Goal: Information Seeking & Learning: Learn about a topic

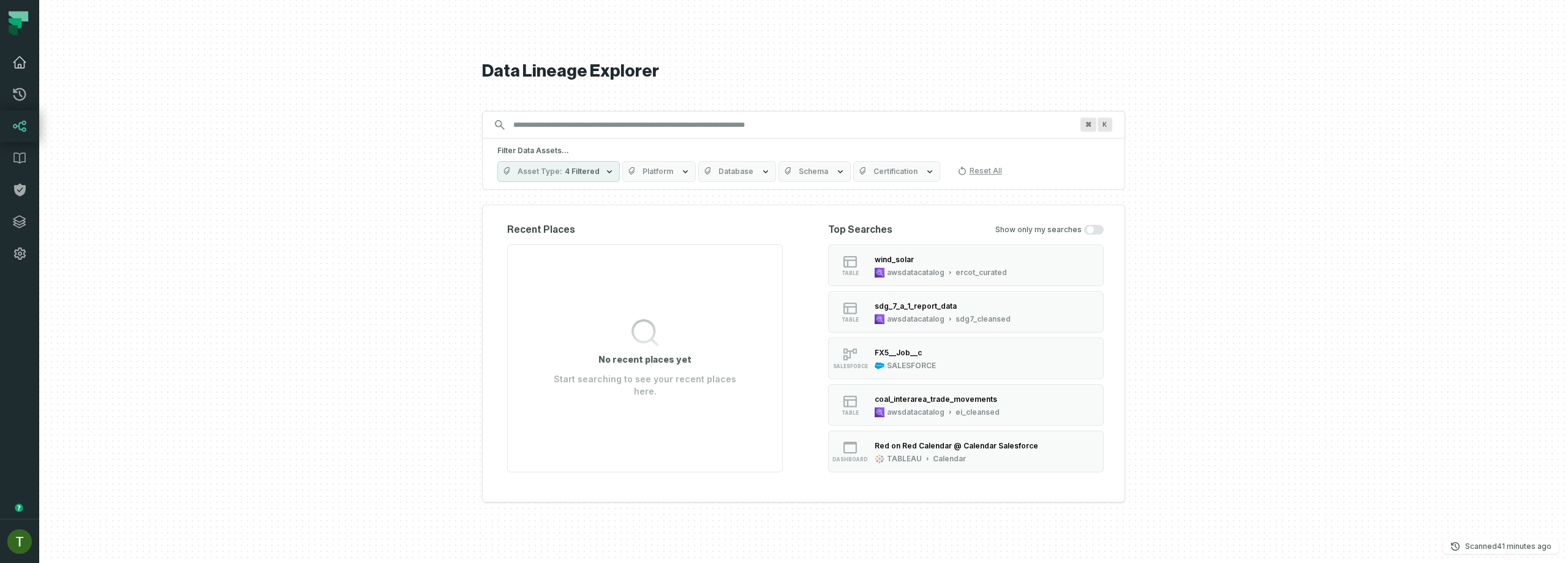
click at [22, 70] on link "Dashboard" at bounding box center [19, 62] width 39 height 32
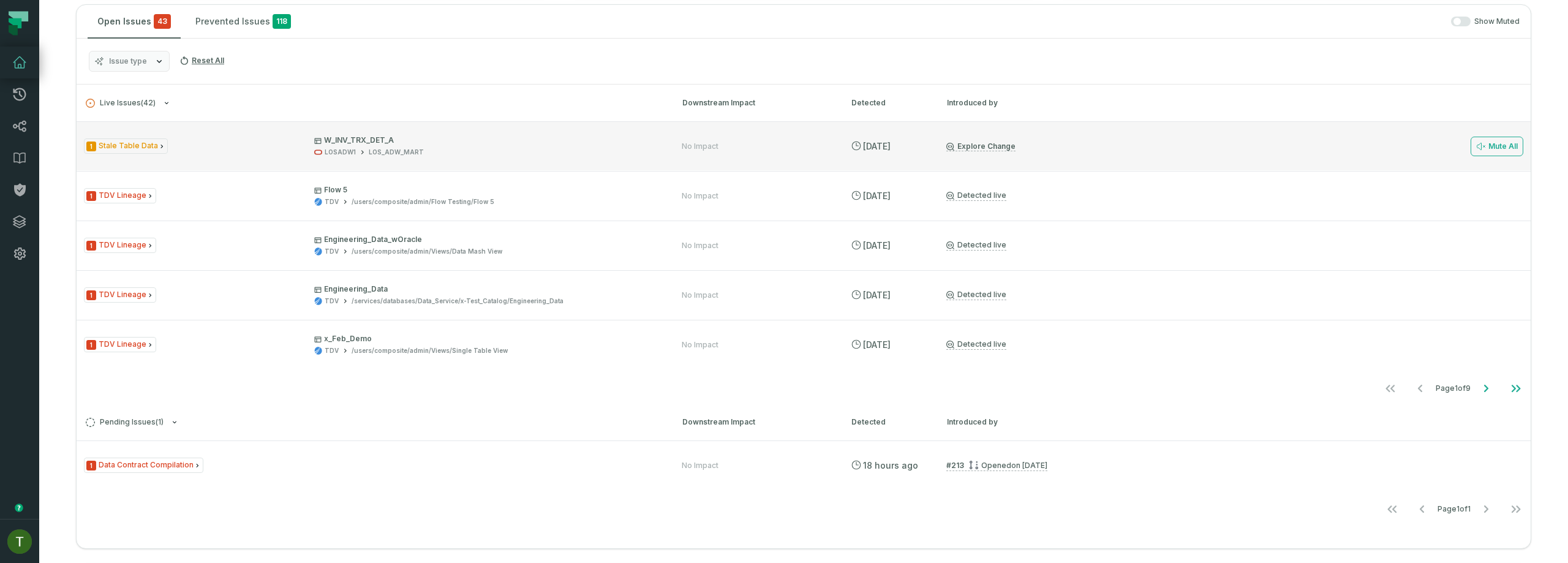
scroll to position [222, 0]
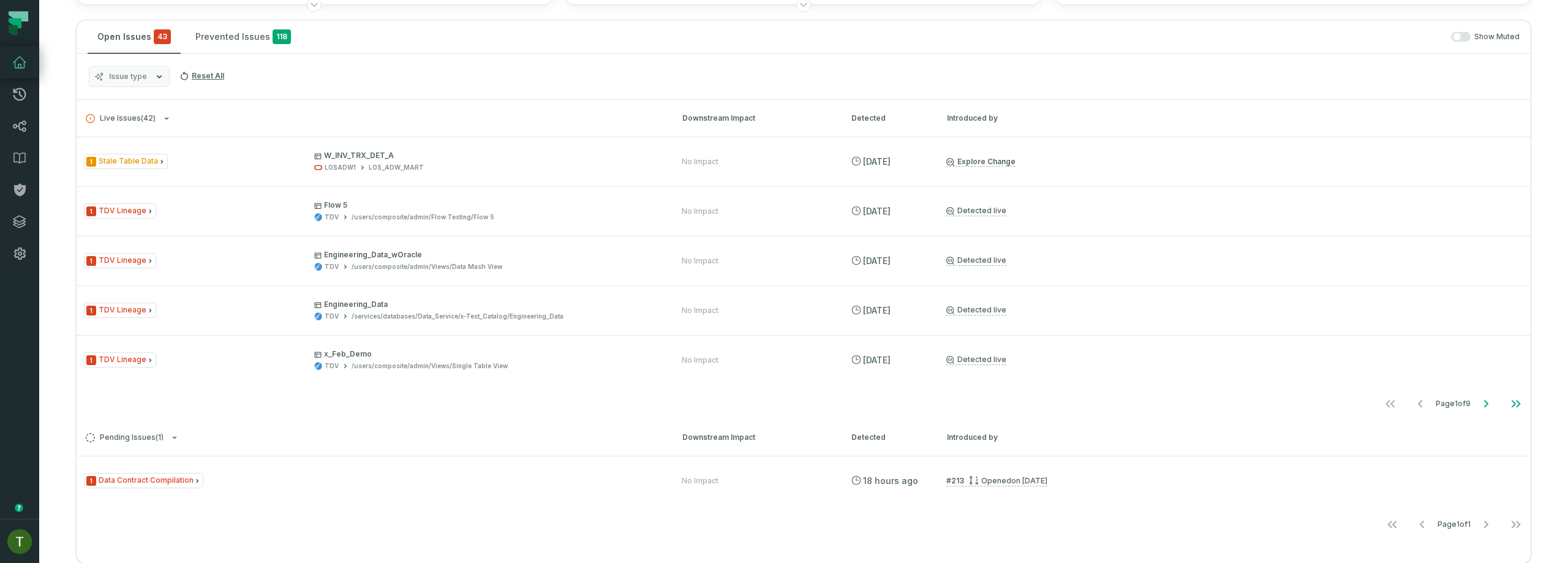
click at [122, 62] on div "Issue type Reset All" at bounding box center [803, 77] width 1454 height 46
click at [127, 77] on span "Issue type" at bounding box center [128, 77] width 38 height 10
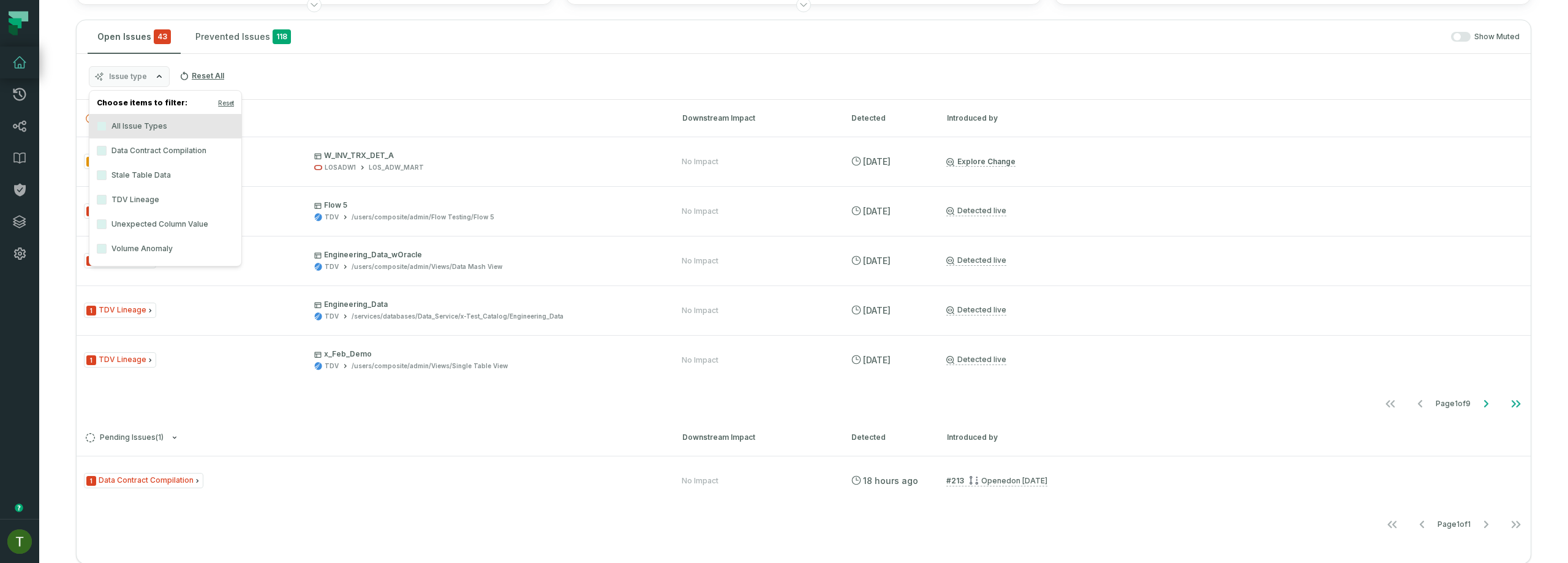
click at [160, 160] on label "Data Contract Compilation" at bounding box center [165, 151] width 152 height 24
click at [106, 156] on button "Data Contract Compilation" at bounding box center [101, 151] width 10 height 10
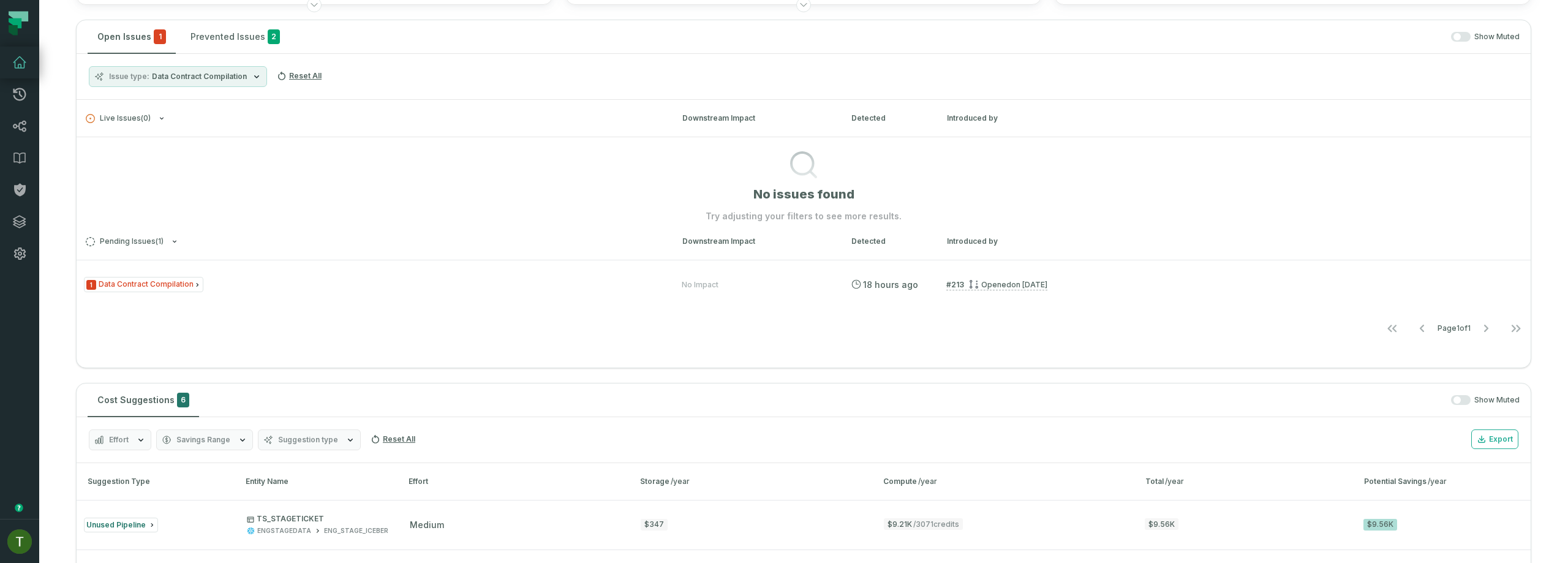
click at [394, 133] on h3 "Live Issues ( 0 ) Downstream Impact Detected Introduced by" at bounding box center [803, 118] width 1454 height 37
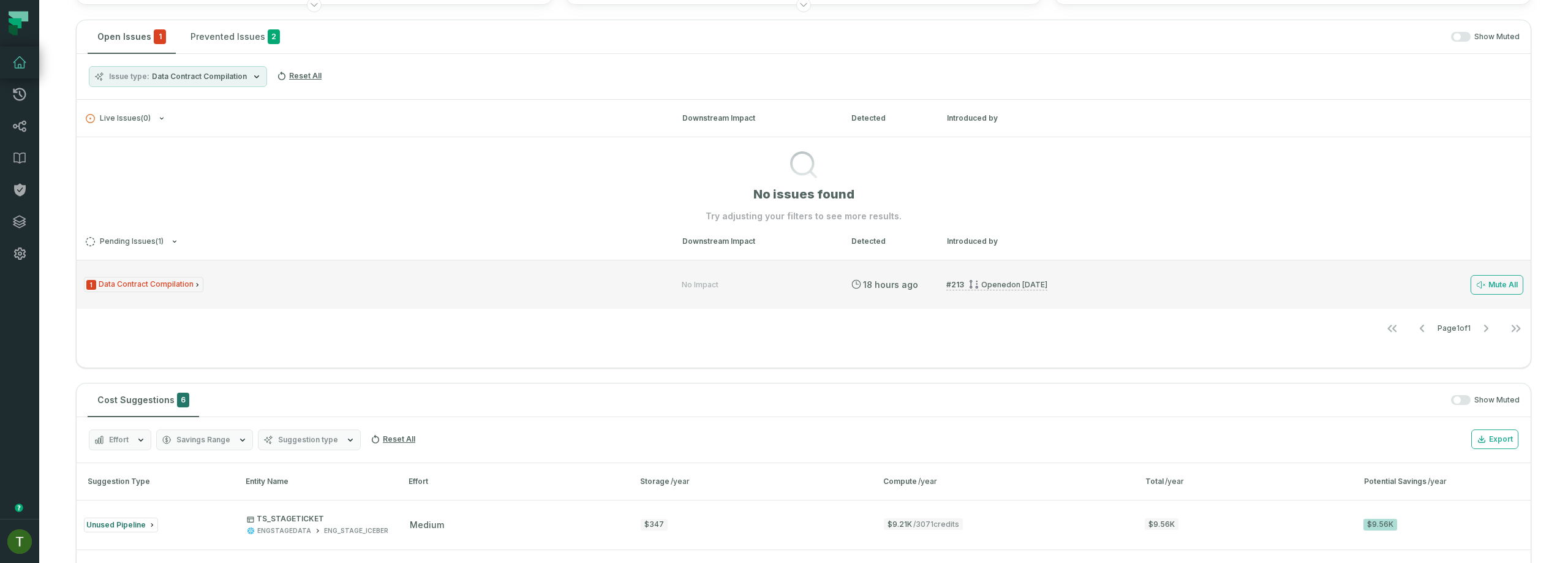
click at [224, 287] on div "1 Data Contract Compilation" at bounding box center [372, 284] width 576 height 15
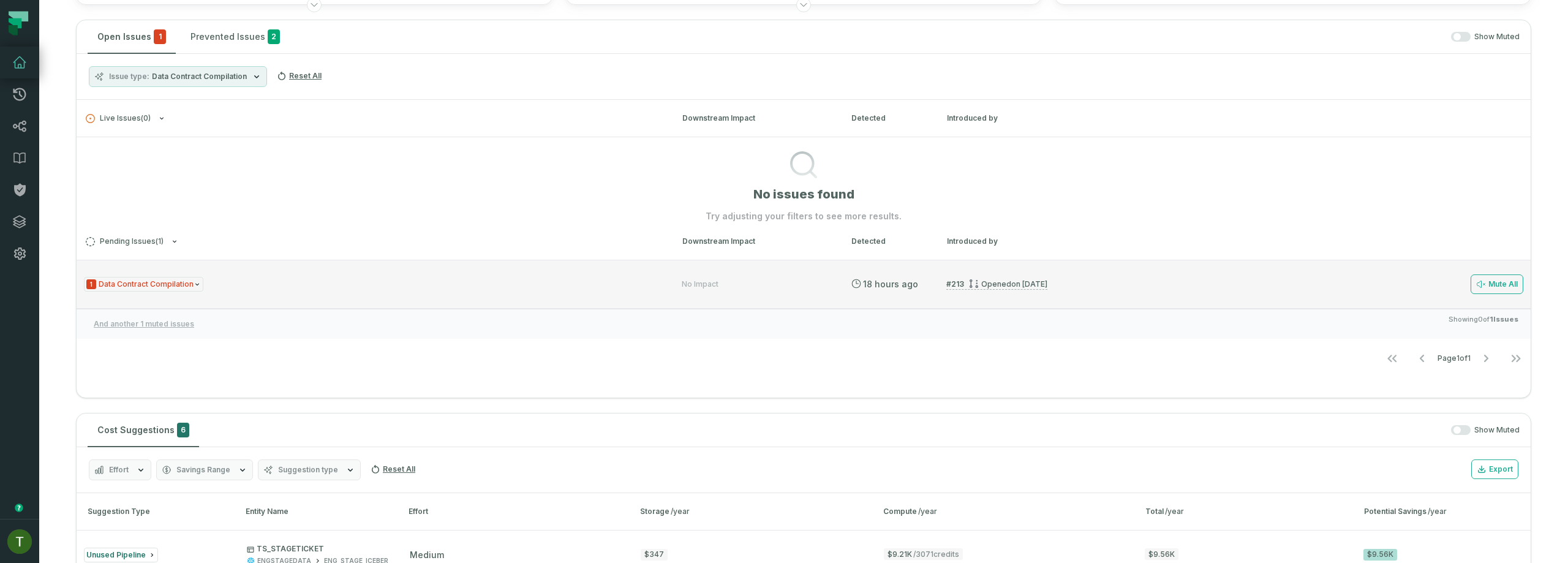
click at [1272, 288] on div "1 Data Contract Compilation No Impact [DATE] 5:56:25 PM # 213 Opened [DATE] 10:…" at bounding box center [803, 284] width 1454 height 49
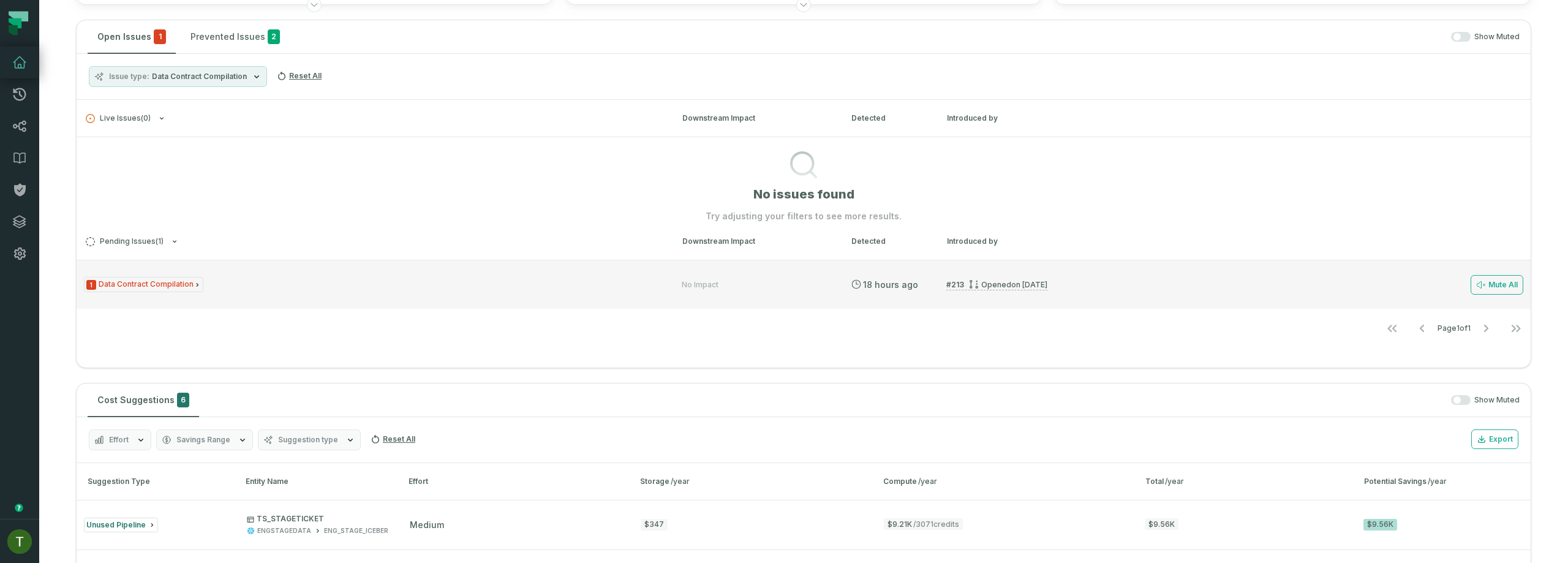
click at [1272, 288] on div "1 Data Contract Compilation No Impact [DATE] 5:56:25 PM # 213 Opened [DATE] 10:…" at bounding box center [803, 284] width 1454 height 49
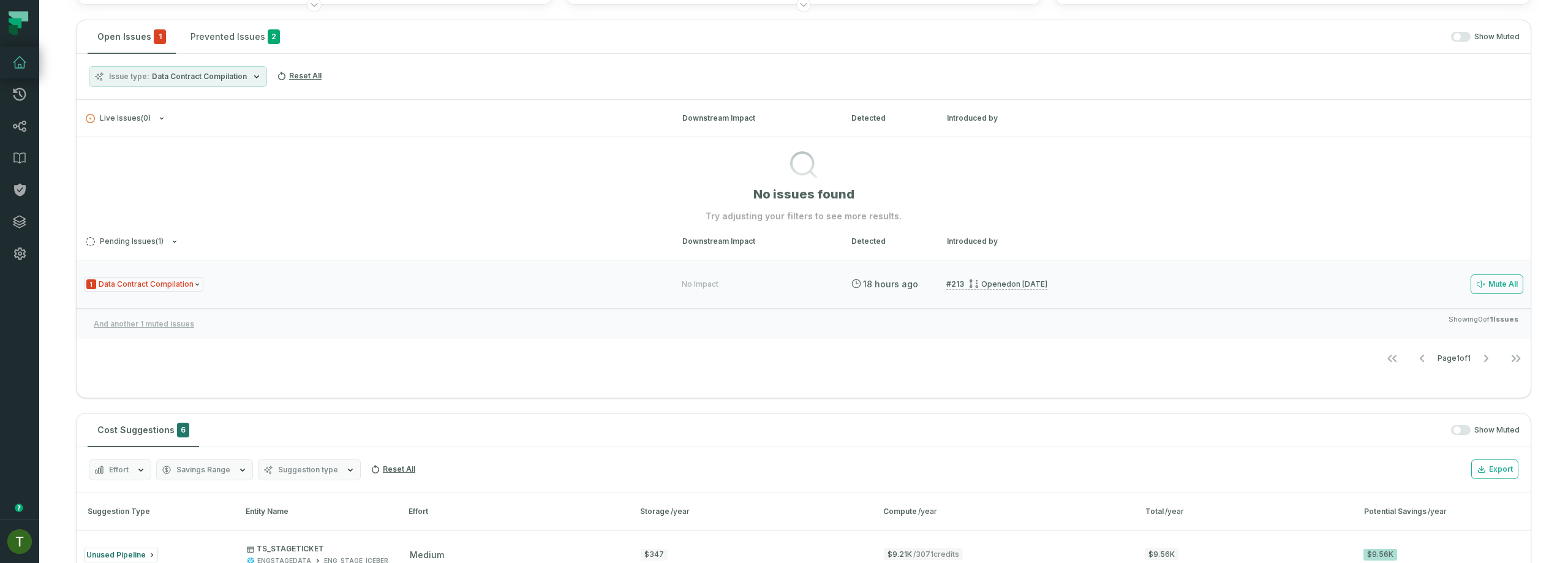
drag, startPoint x: 367, startPoint y: 327, endPoint x: 239, endPoint y: 320, distance: 128.2
click at [365, 326] on div "And another 1 muted issues Showing 0 of 1 Issues" at bounding box center [803, 323] width 1454 height 30
click at [1497, 323] on span "Showing 0 of 1 Issues" at bounding box center [1483, 324] width 70 height 20
drag, startPoint x: 1487, startPoint y: 319, endPoint x: 1477, endPoint y: 315, distance: 10.8
click at [1490, 319] on strong "1 Issues" at bounding box center [1504, 319] width 29 height 8
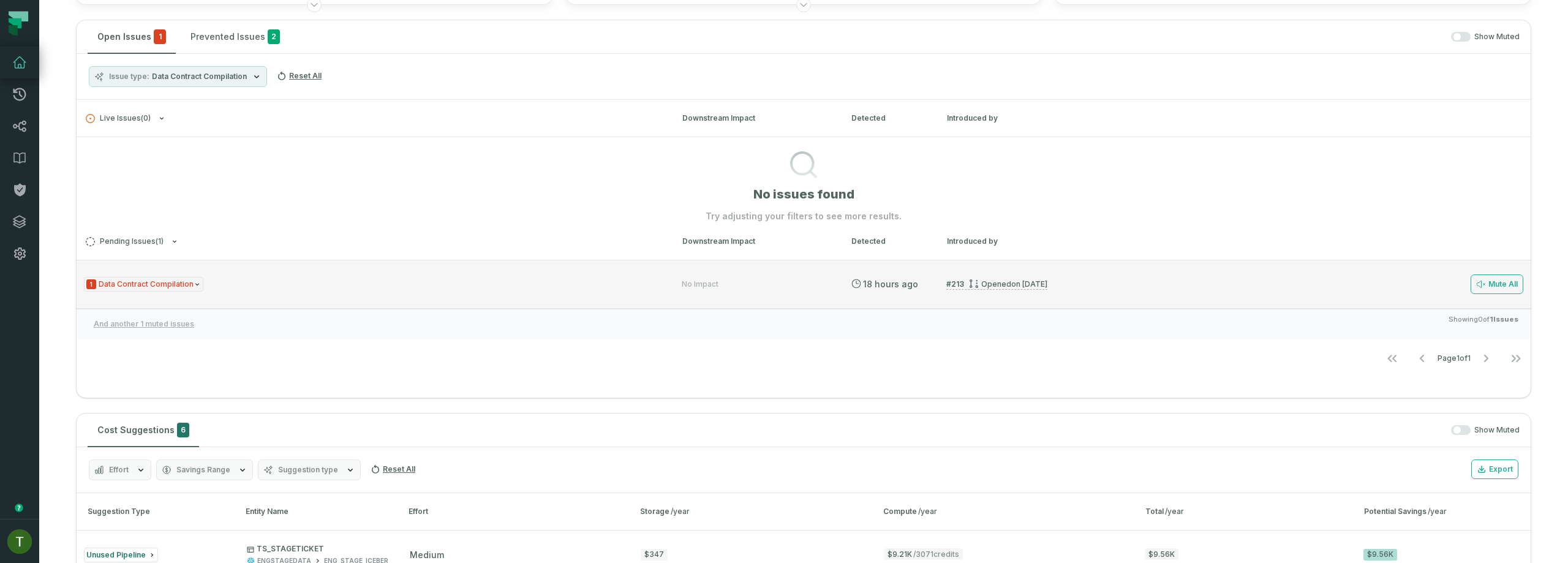
click at [1432, 298] on div "1 Data Contract Compilation No Impact [DATE] 5:56:25 PM # 213 Opened [DATE] 10:…" at bounding box center [803, 284] width 1454 height 49
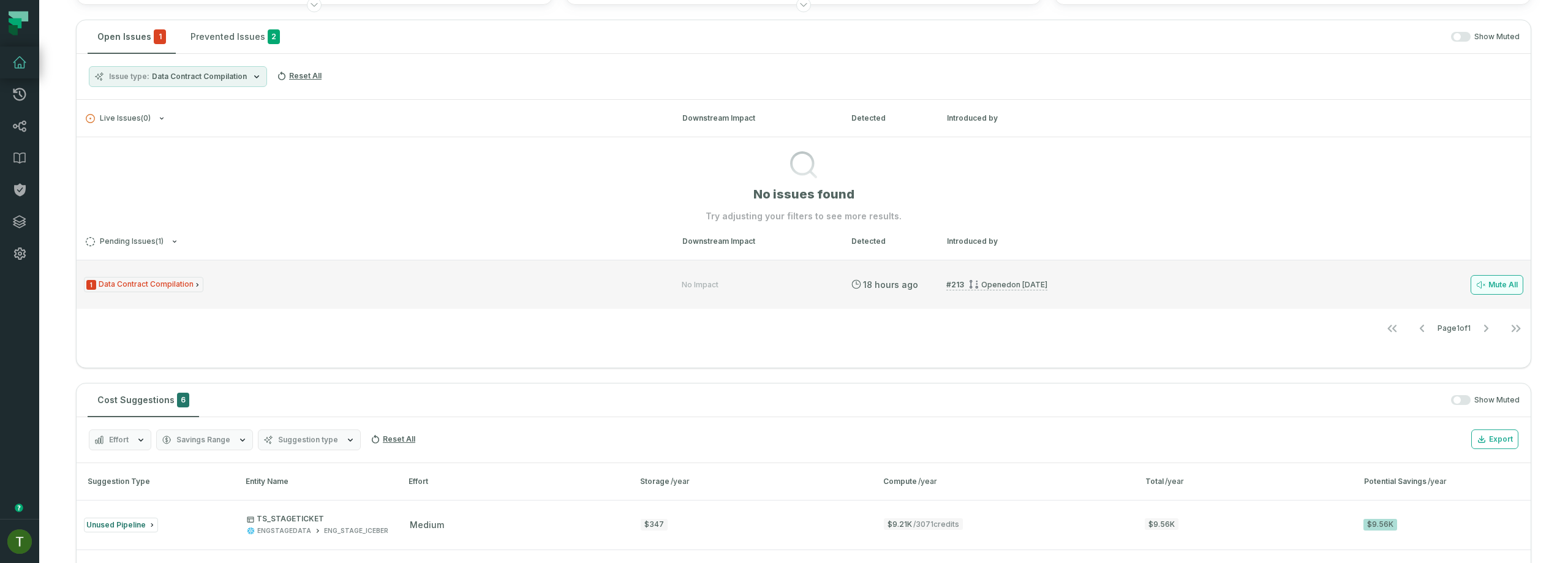
click at [1480, 285] on button "Mute All" at bounding box center [1497, 285] width 52 height 20
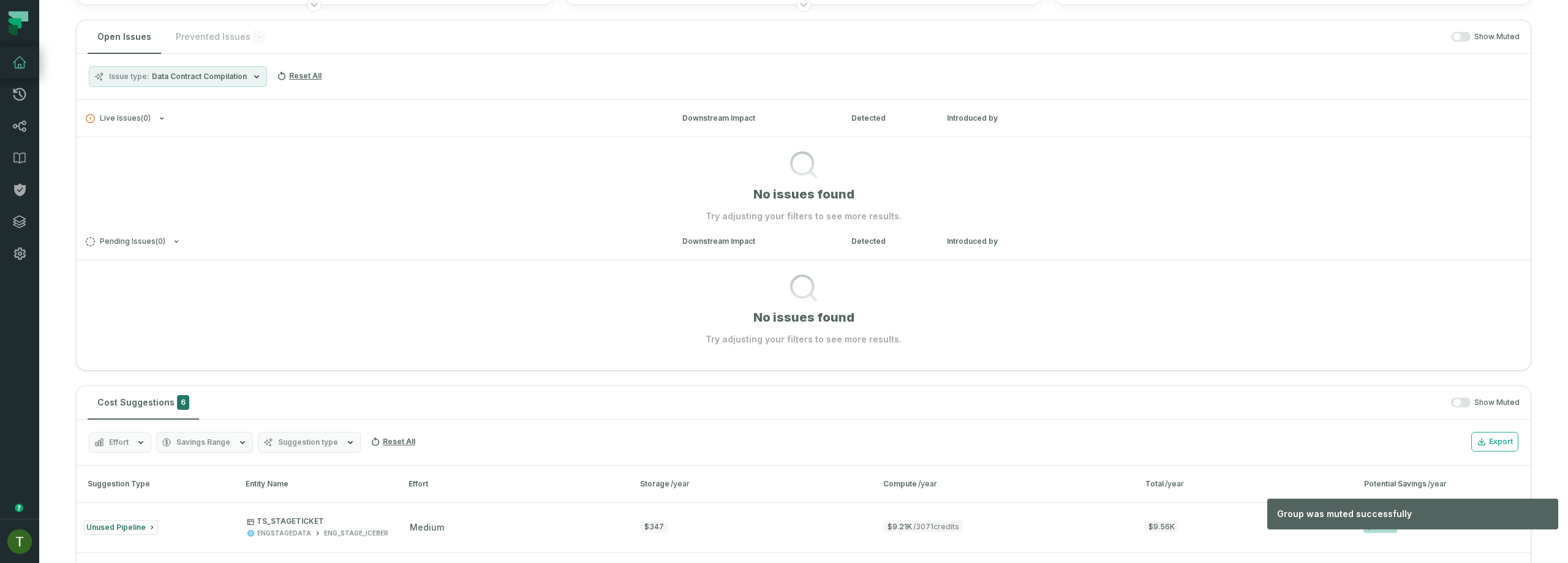
click at [188, 78] on span "Data Contract Compilation" at bounding box center [200, 77] width 95 height 10
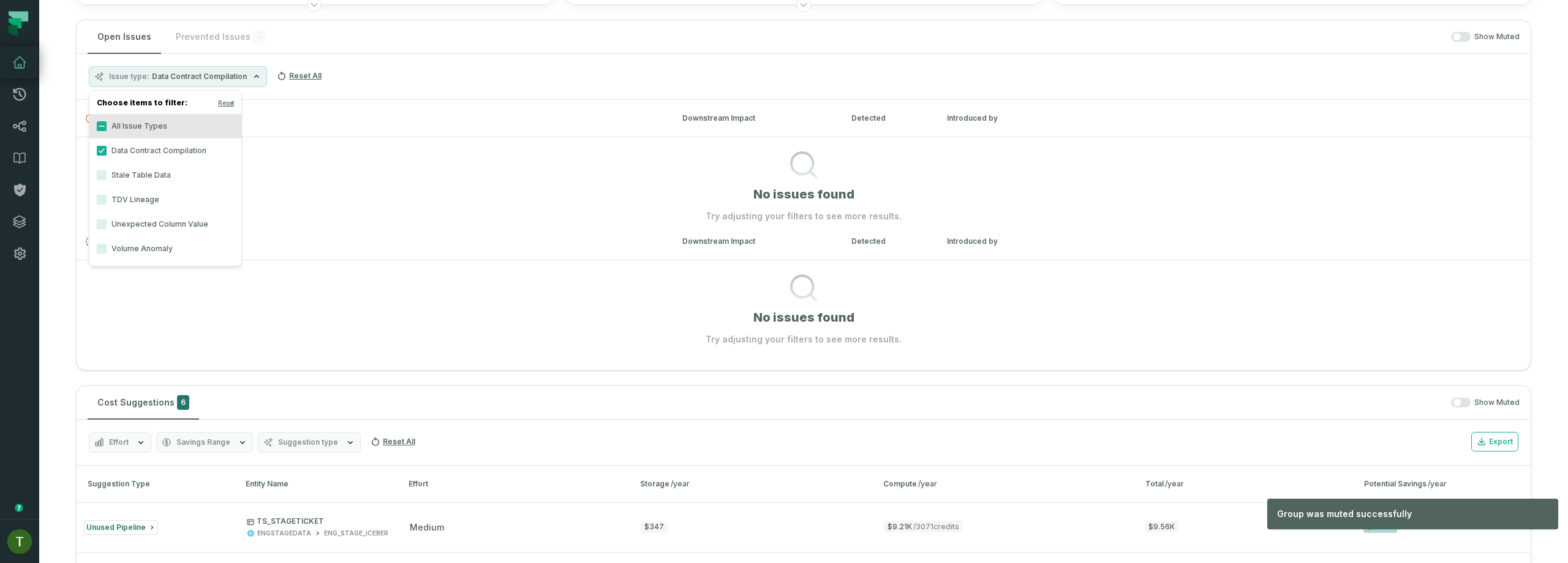
drag, startPoint x: 187, startPoint y: 80, endPoint x: 146, endPoint y: 72, distance: 41.8
click at [185, 80] on span "Data Contract Compilation" at bounding box center [200, 77] width 95 height 10
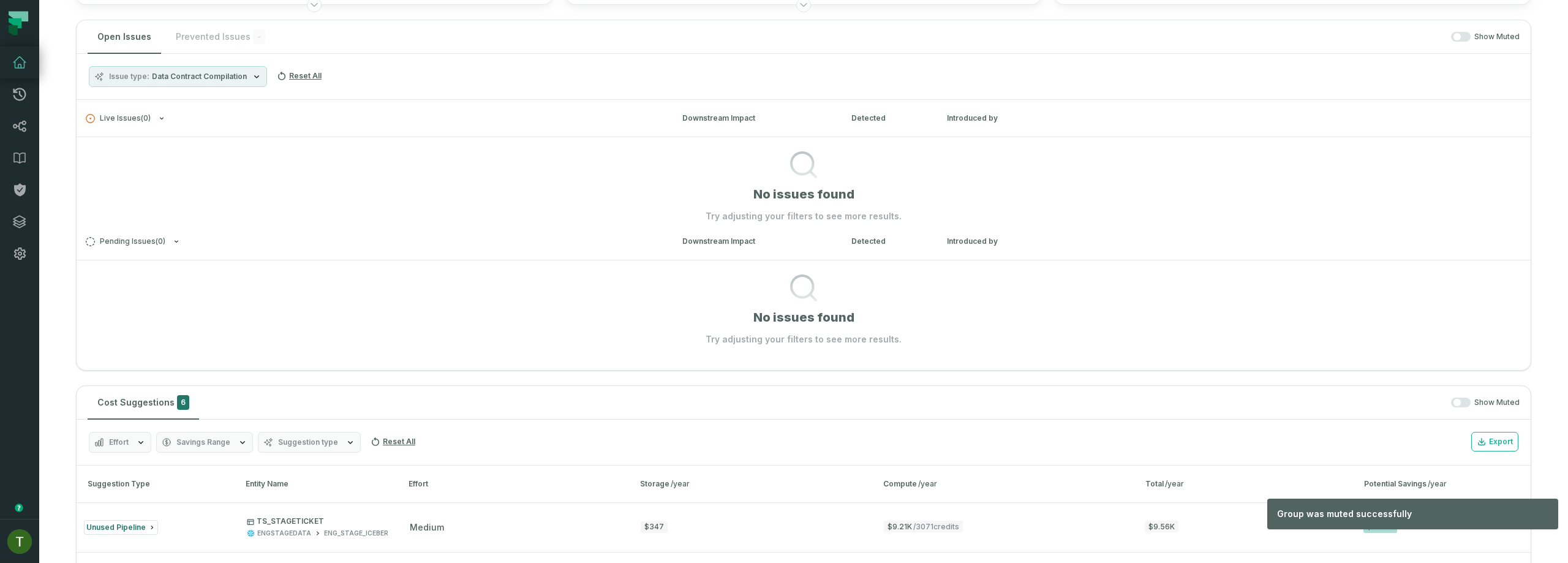
click at [146, 72] on span "Issue type" at bounding box center [129, 77] width 41 height 10
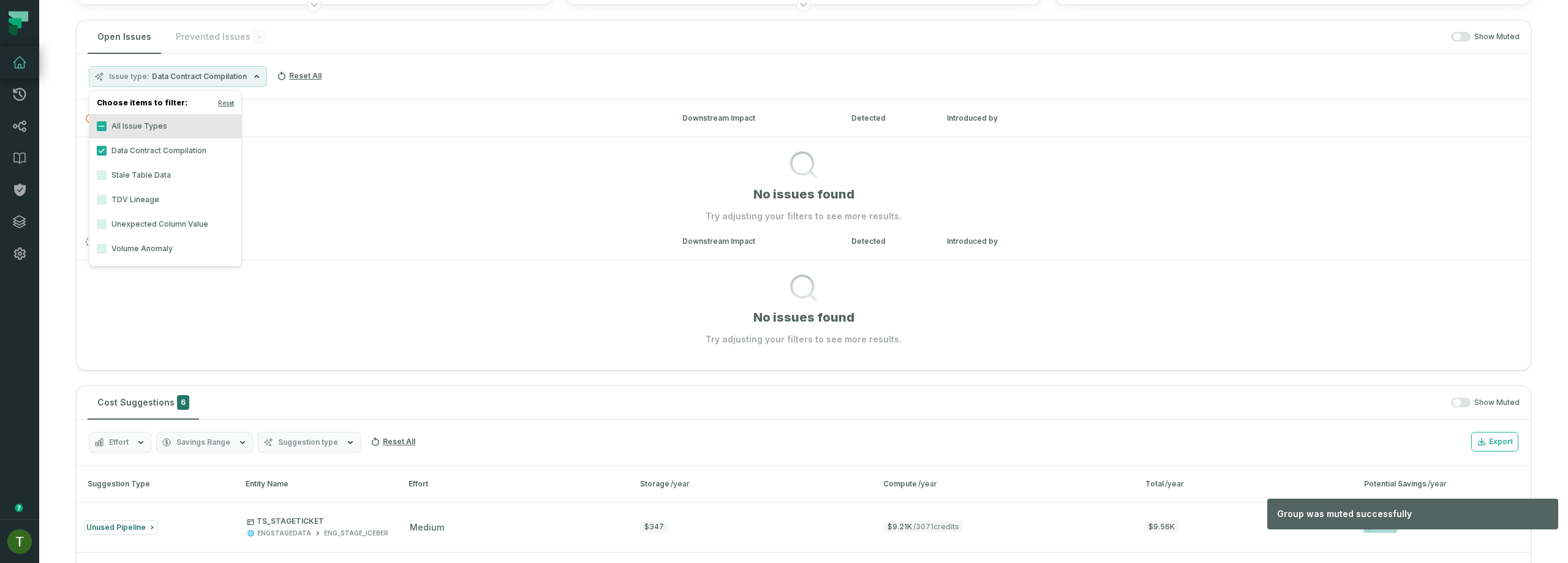
click at [143, 155] on label "Data Contract Compilation" at bounding box center [165, 151] width 152 height 24
click at [106, 155] on button "Data Contract Compilation" at bounding box center [101, 151] width 10 height 10
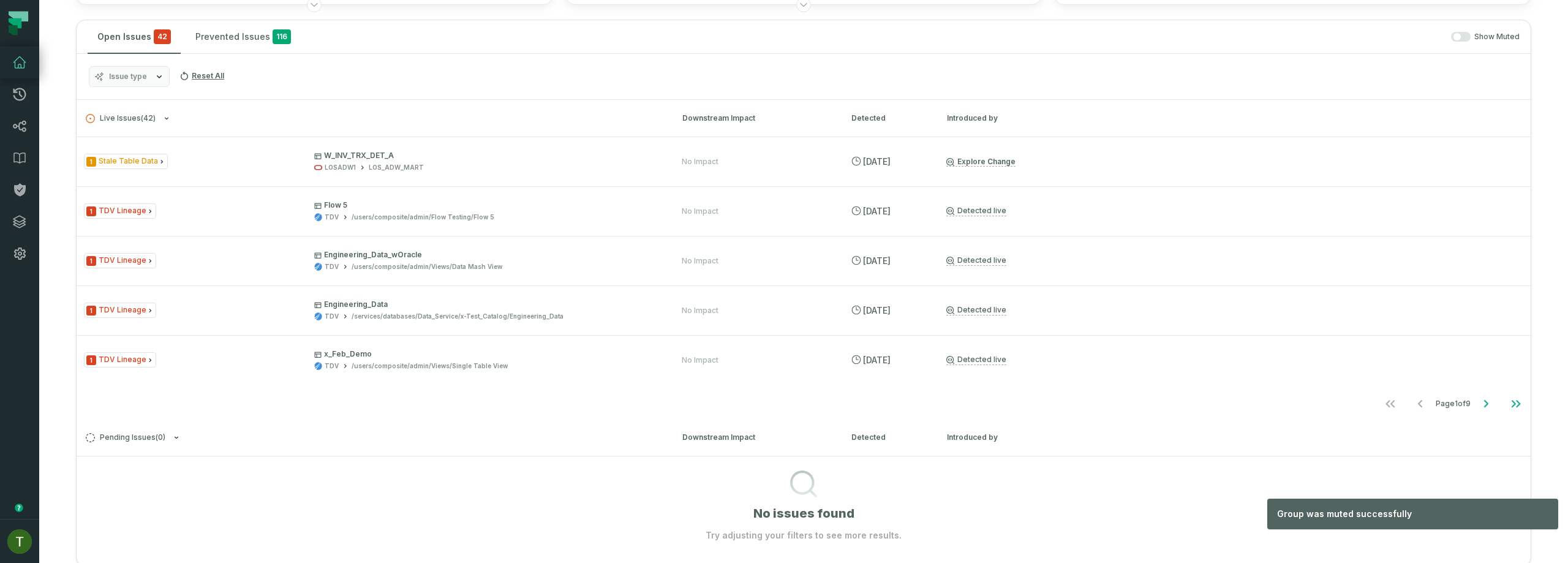
click at [318, 106] on h3 "Live Issues ( 42 ) Downstream Impact Detected Introduced by" at bounding box center [803, 118] width 1454 height 37
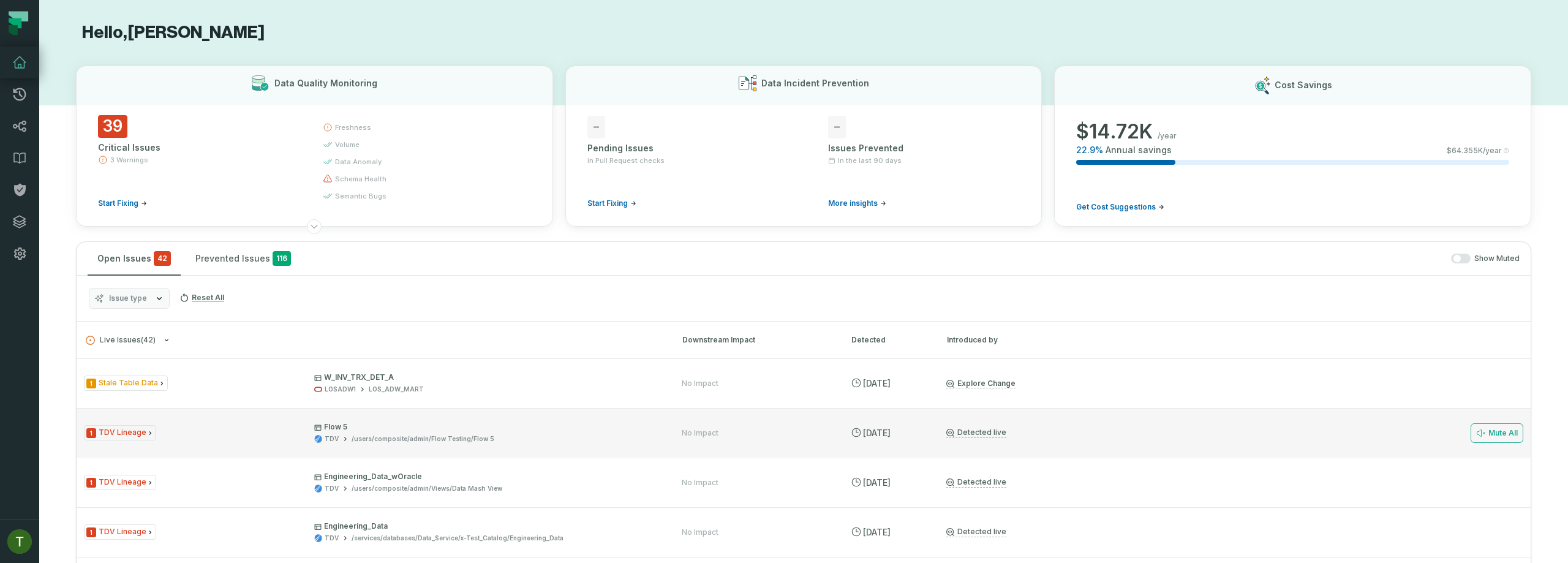
scroll to position [204, 0]
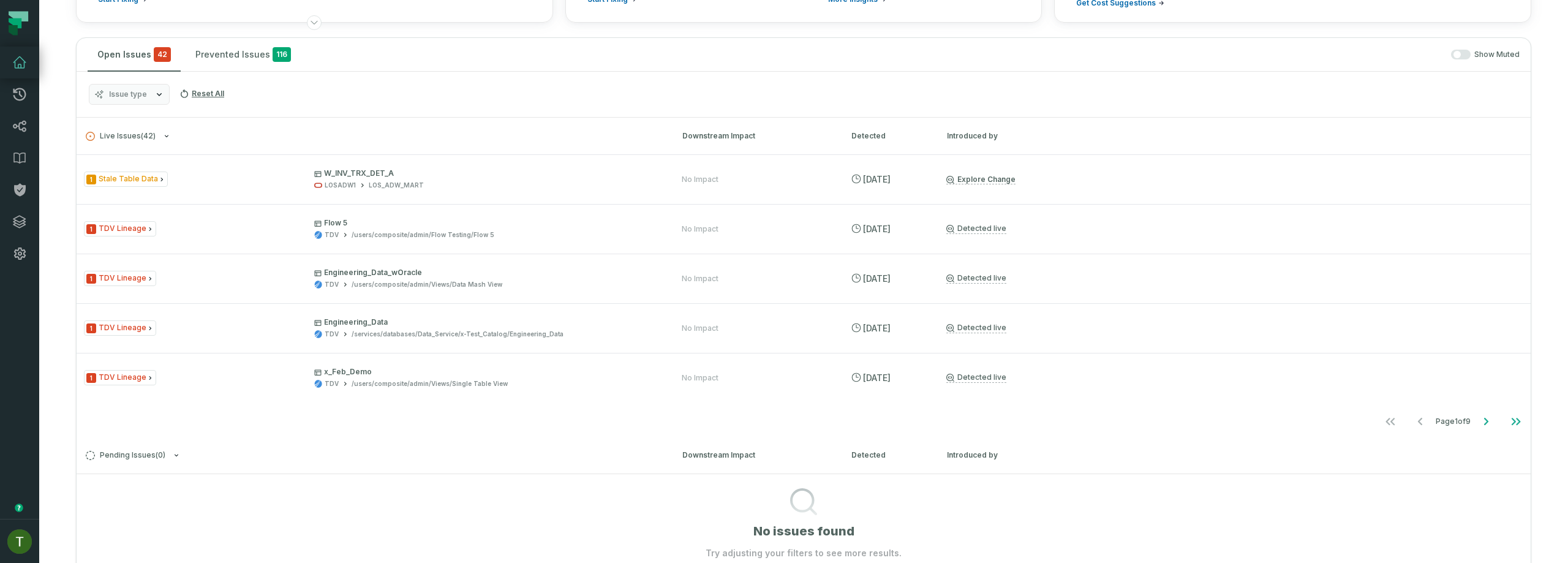
drag, startPoint x: 123, startPoint y: 72, endPoint x: 127, endPoint y: 81, distance: 9.8
click at [123, 72] on div "Issue type Reset All" at bounding box center [803, 94] width 1454 height 46
click at [129, 84] on button "Issue type" at bounding box center [129, 94] width 81 height 21
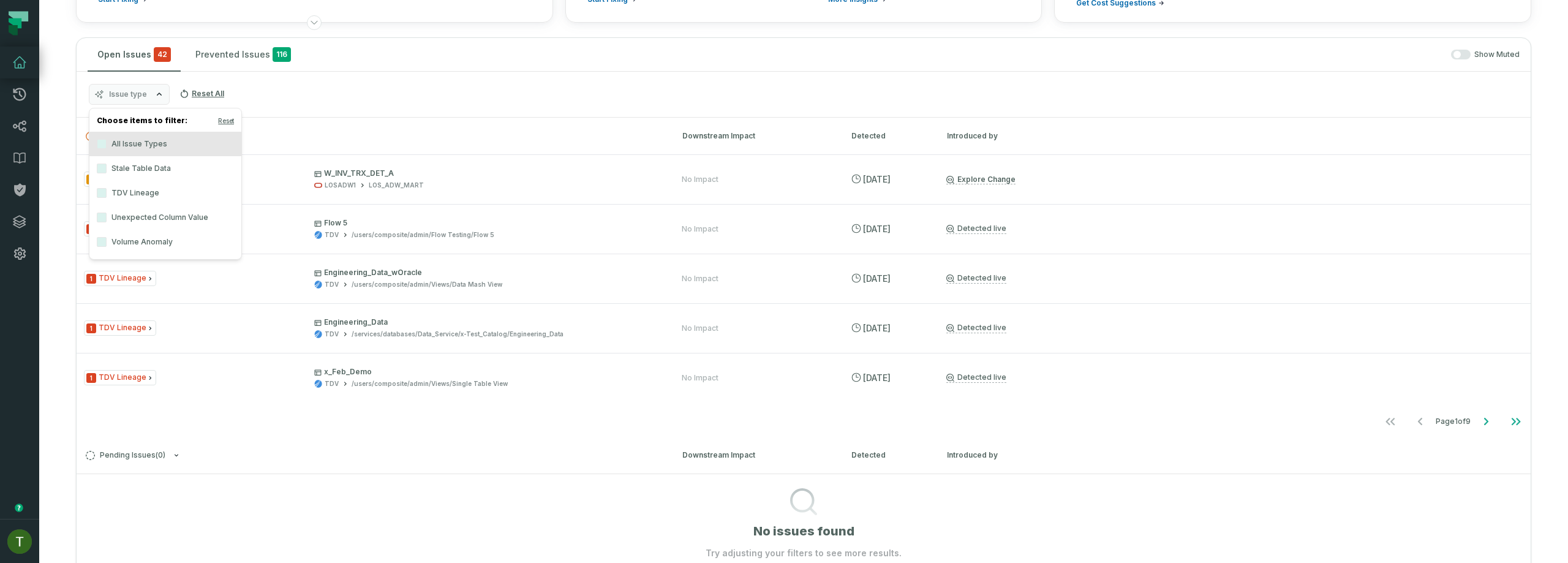
click at [183, 218] on label "Unexpected Column Value" at bounding box center [165, 217] width 152 height 24
click at [106, 218] on button "Unexpected Column Value" at bounding box center [101, 218] width 10 height 10
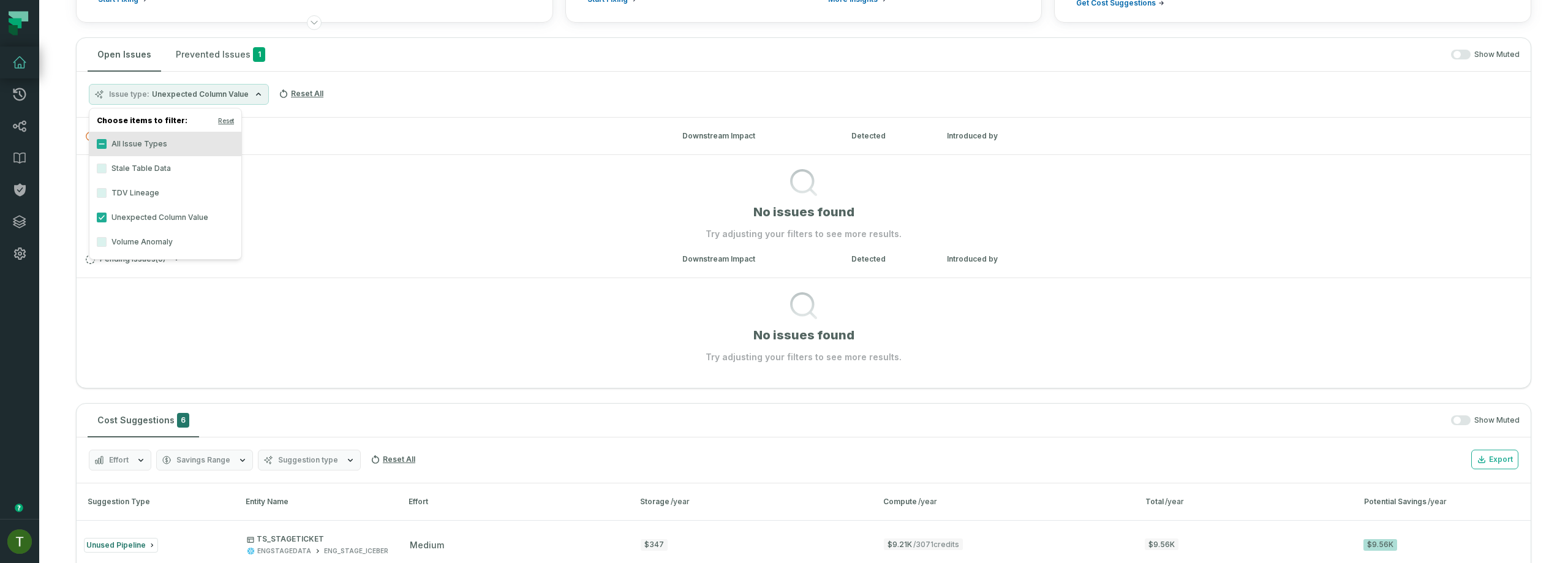
click at [391, 115] on div "Issue type Unexpected Column Value Reset All" at bounding box center [803, 94] width 1454 height 46
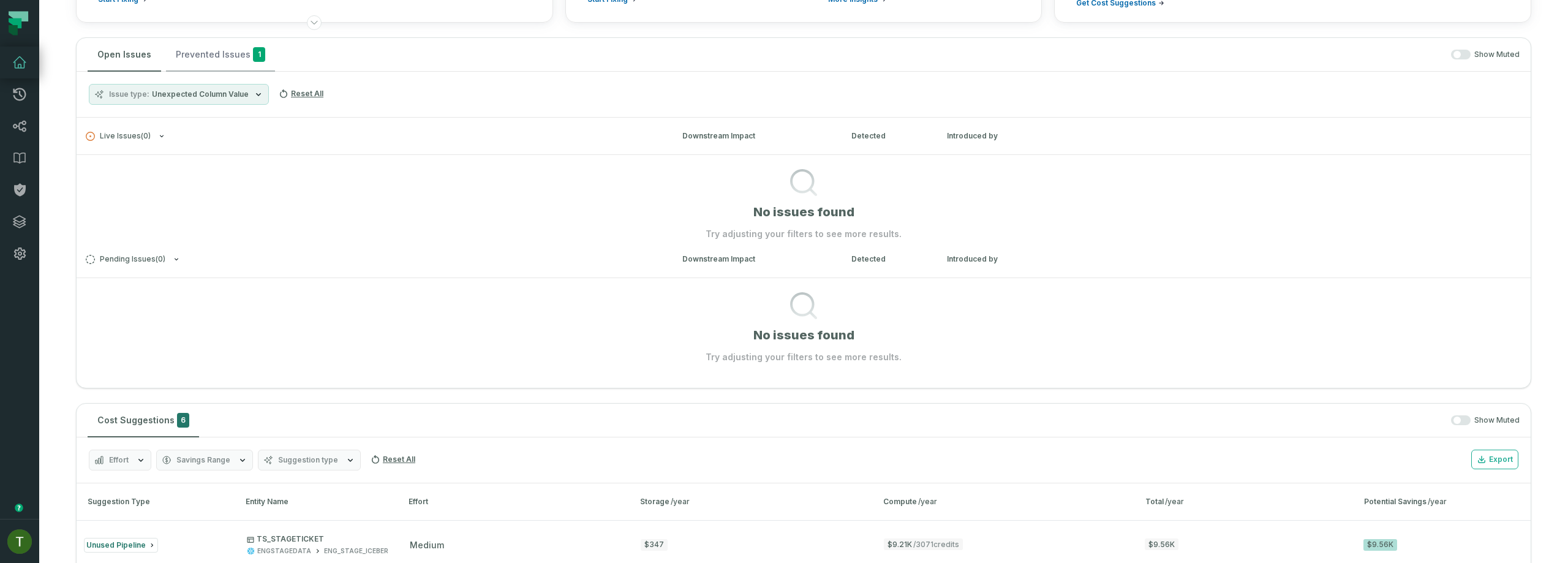
click at [213, 57] on button "Prevented Issues 1" at bounding box center [220, 55] width 109 height 33
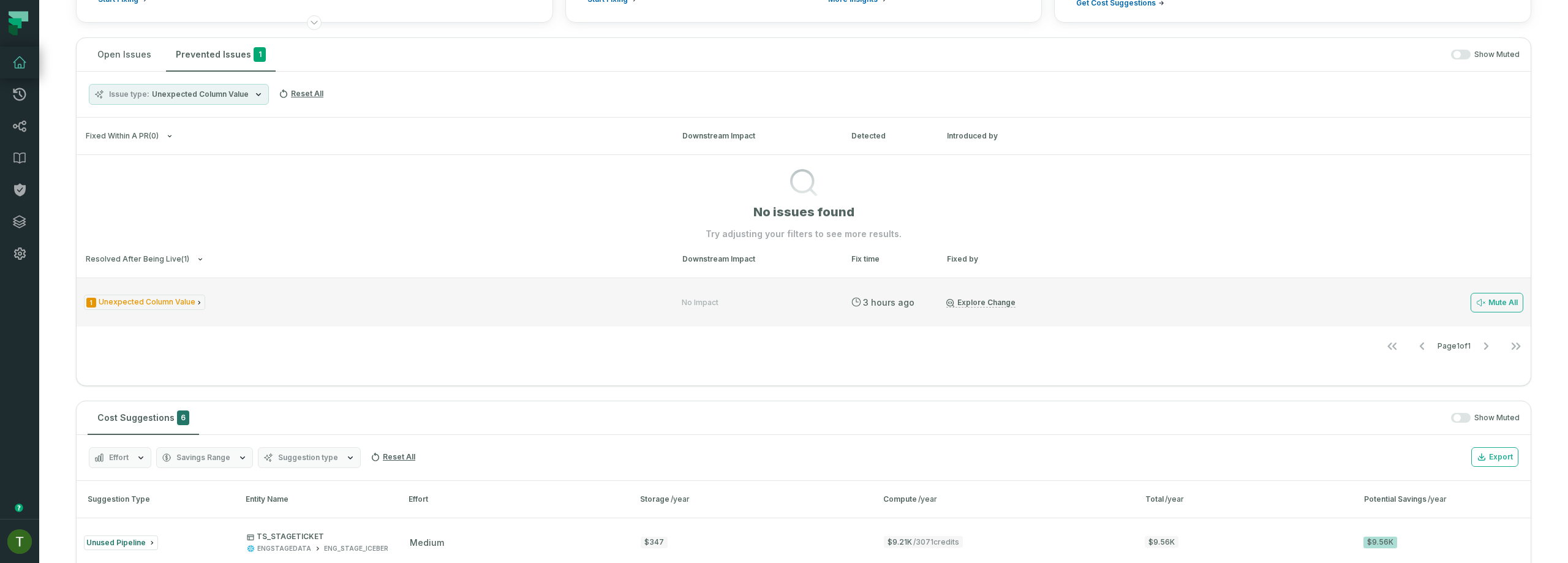
click at [469, 288] on div "1 Unexpected Column Value No Impact 10/2/2025, 9:33:46 AM Explore Change Mute A…" at bounding box center [803, 302] width 1454 height 49
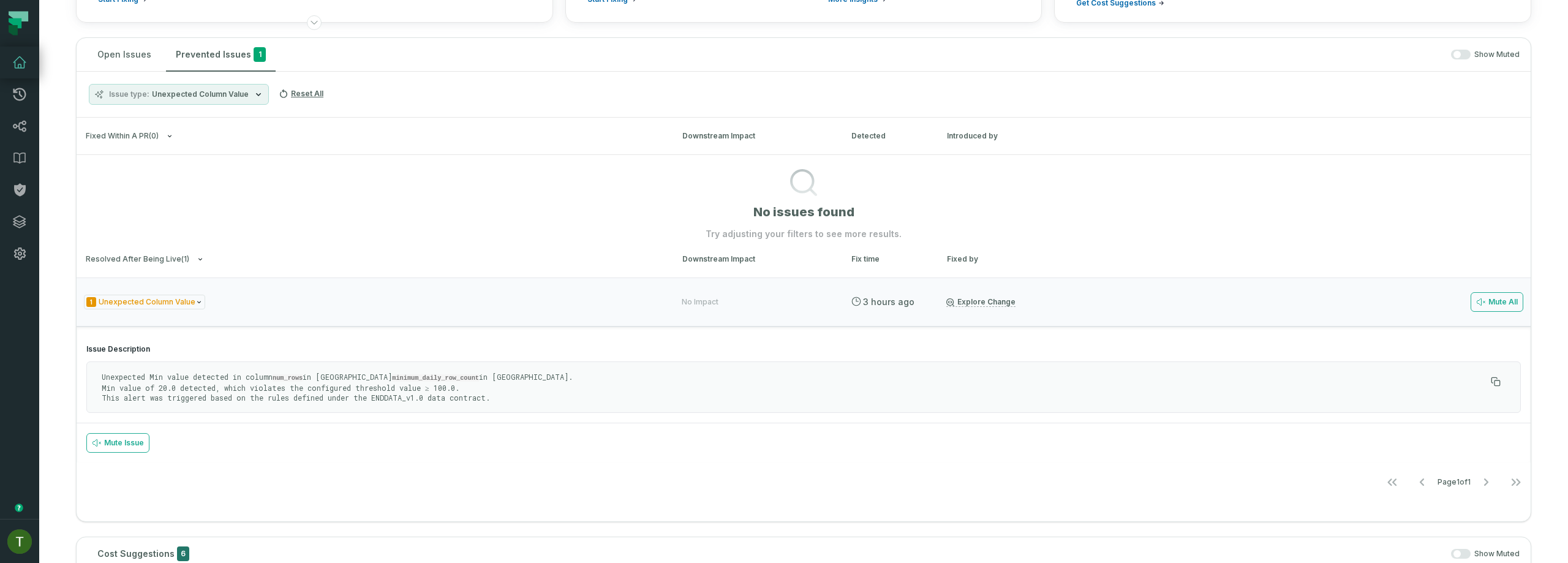
click at [404, 374] on code "minimum_daily_row_count" at bounding box center [436, 378] width 87 height 7
copy code "minimum_daily_row_count"
click at [32, 247] on link "Settings" at bounding box center [19, 254] width 39 height 32
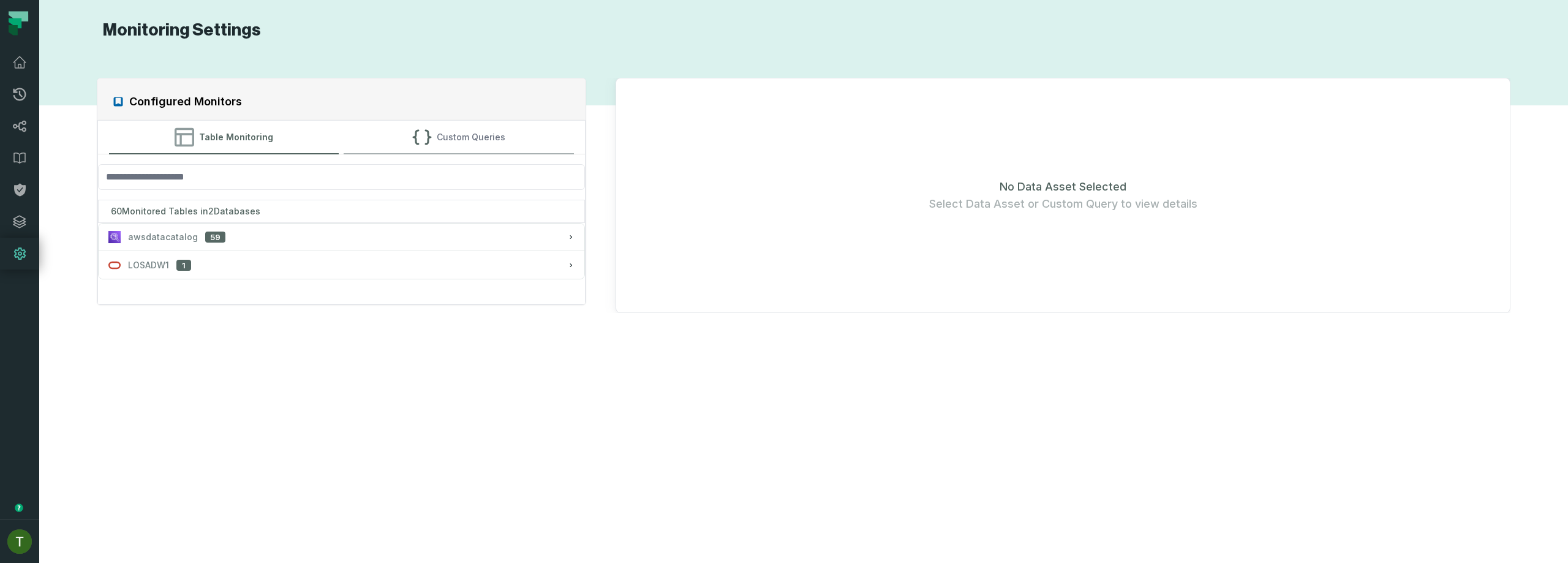
click at [454, 151] on button "Custom Queries" at bounding box center [458, 137] width 230 height 33
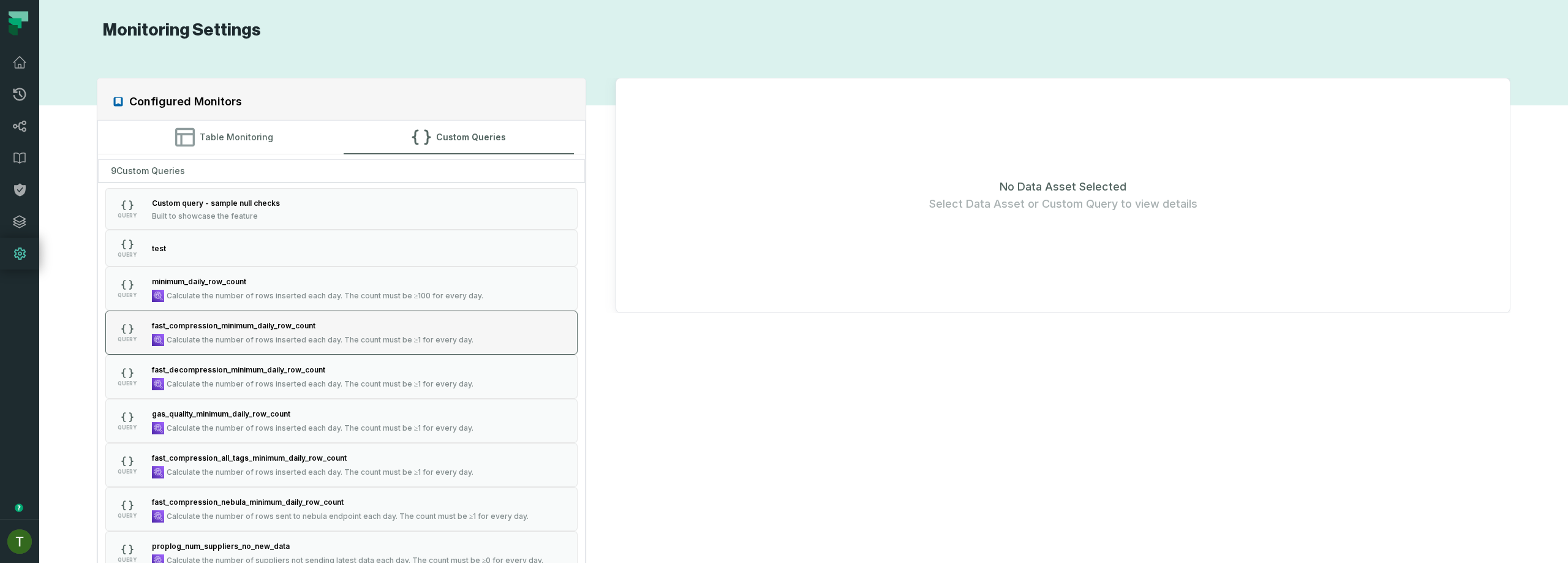
scroll to position [114, 0]
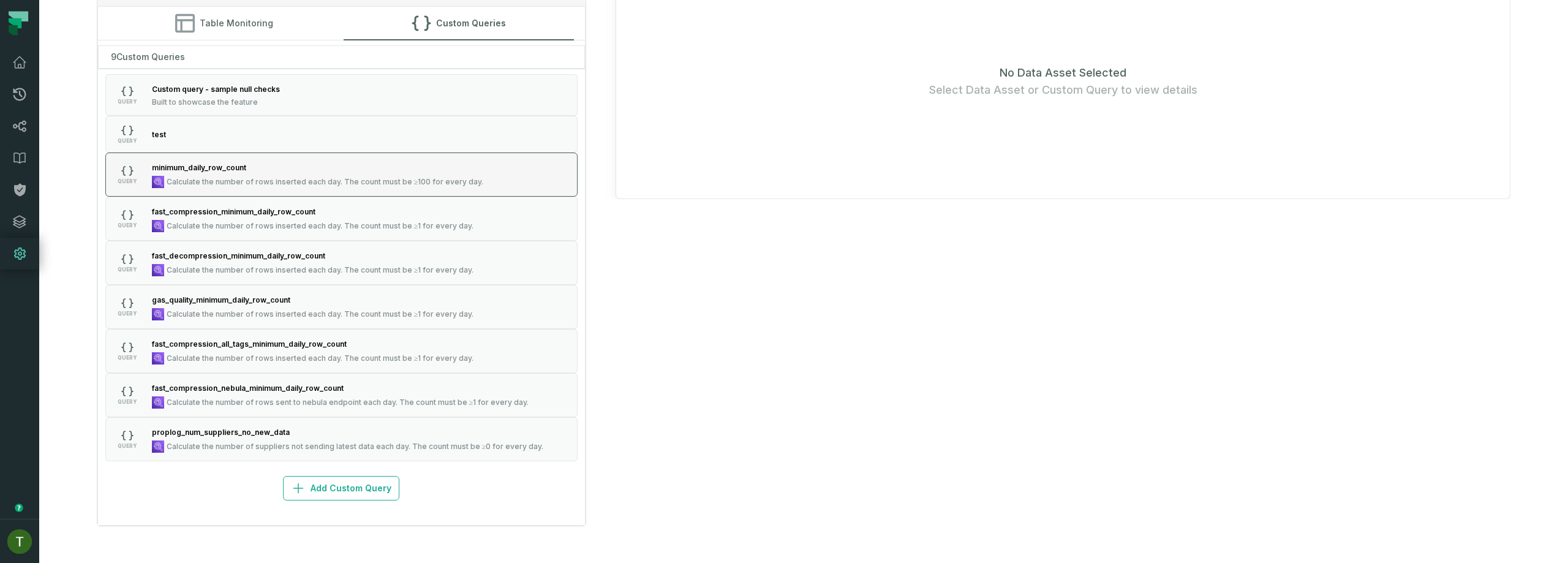
click at [301, 180] on span "Calculate the number of rows inserted each day. The count must be ≥100 for ever…" at bounding box center [325, 182] width 318 height 10
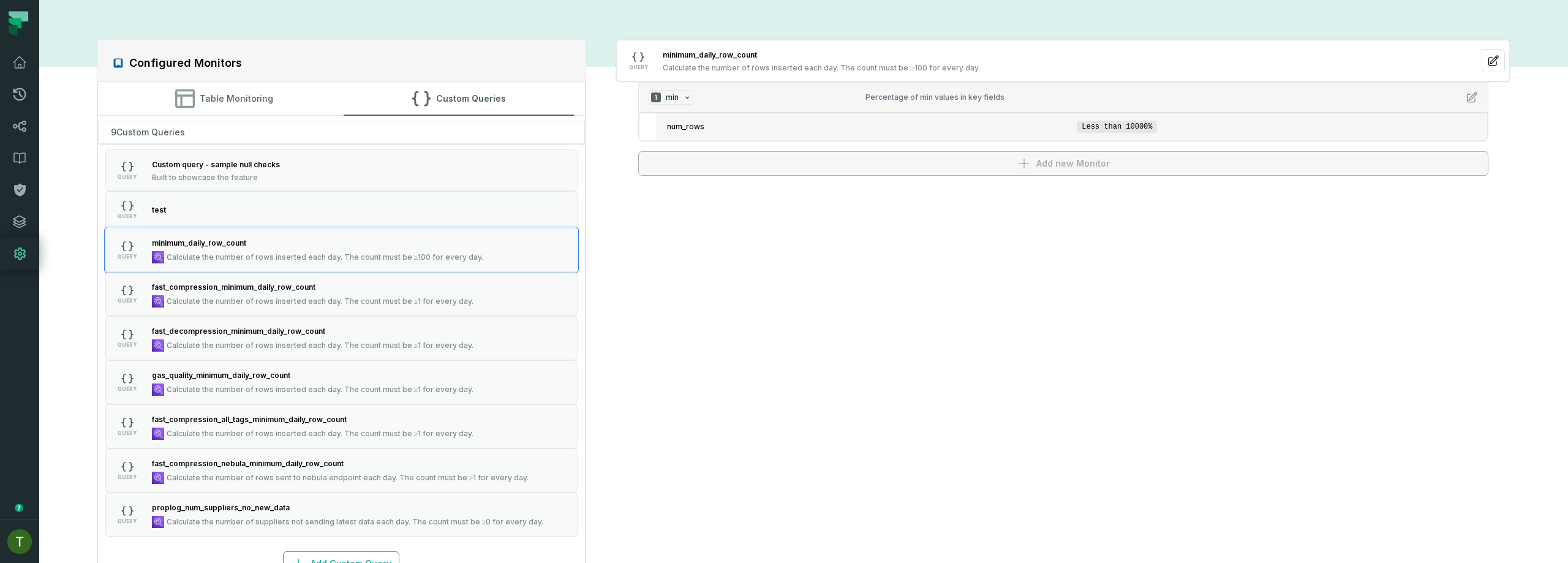
scroll to position [31, 0]
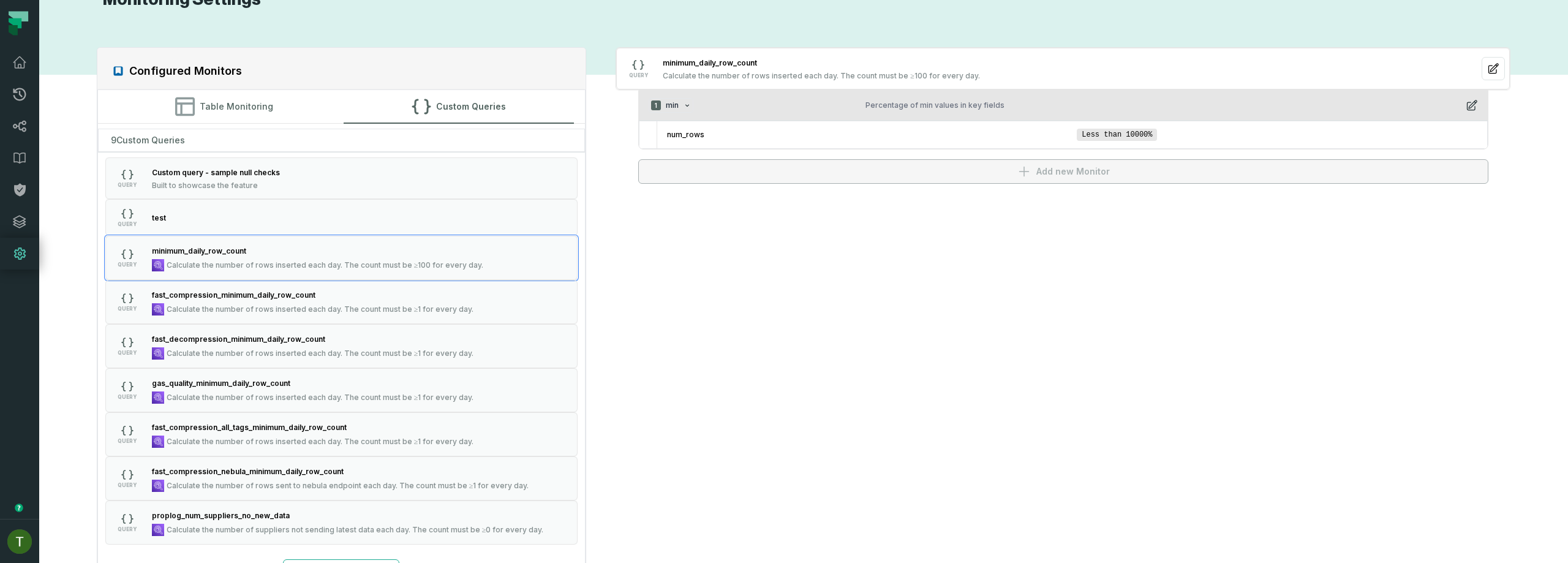
click at [774, 115] on button "1 min Percentage of min values in key fields" at bounding box center [1063, 106] width 849 height 30
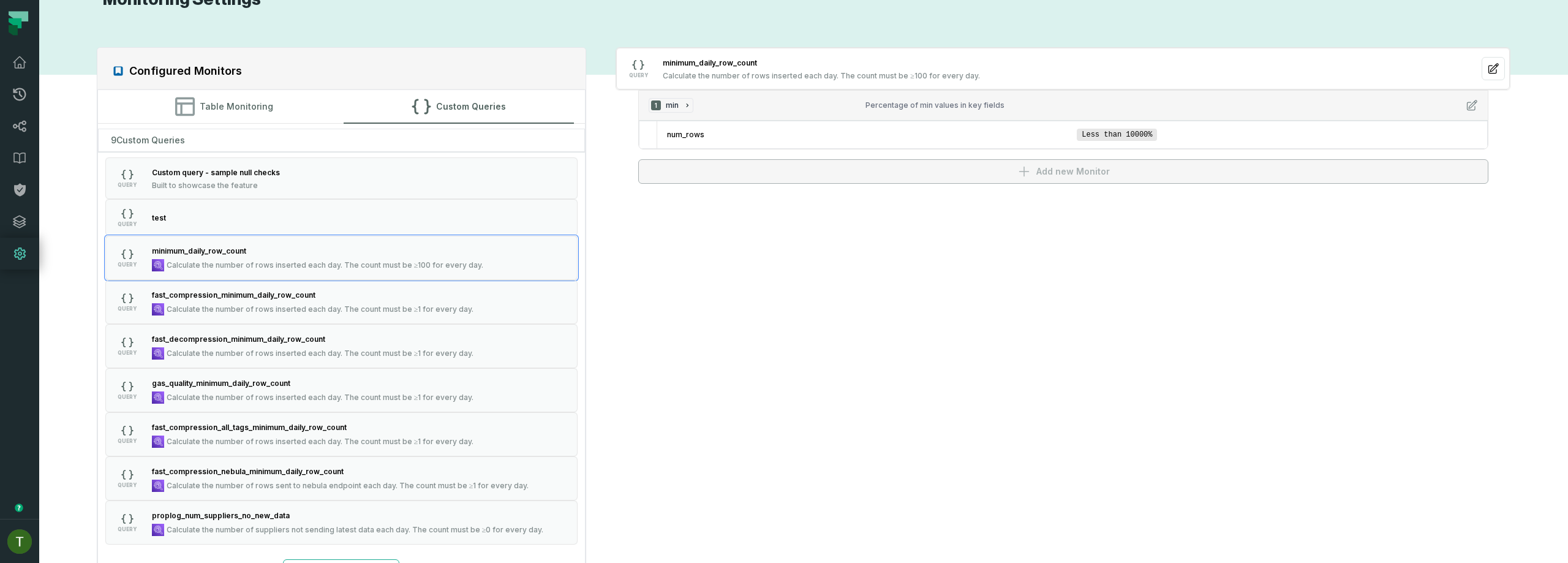
click at [781, 125] on div "QUERY minimum_daily_row_count Calculate the number of rows inserted each day. T…" at bounding box center [1063, 116] width 895 height 136
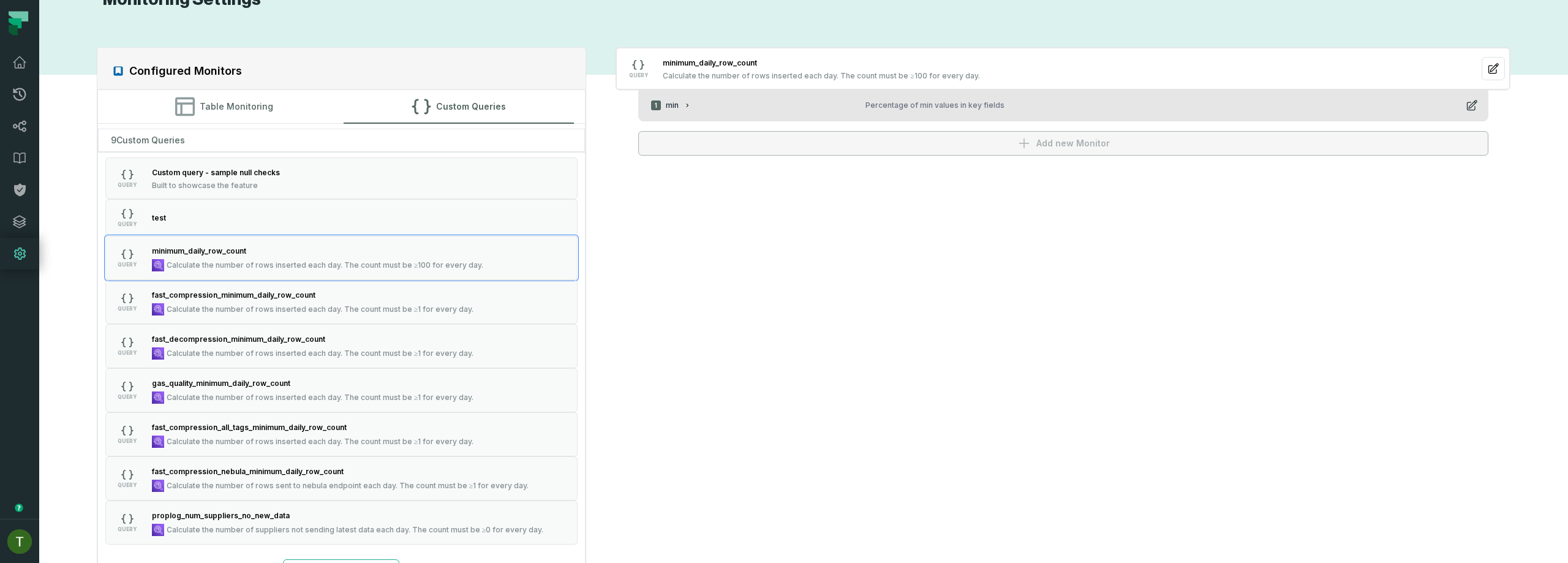
click at [890, 108] on div "Percentage of min values in key fields" at bounding box center [1161, 106] width 590 height 10
